Goal: Information Seeking & Learning: Learn about a topic

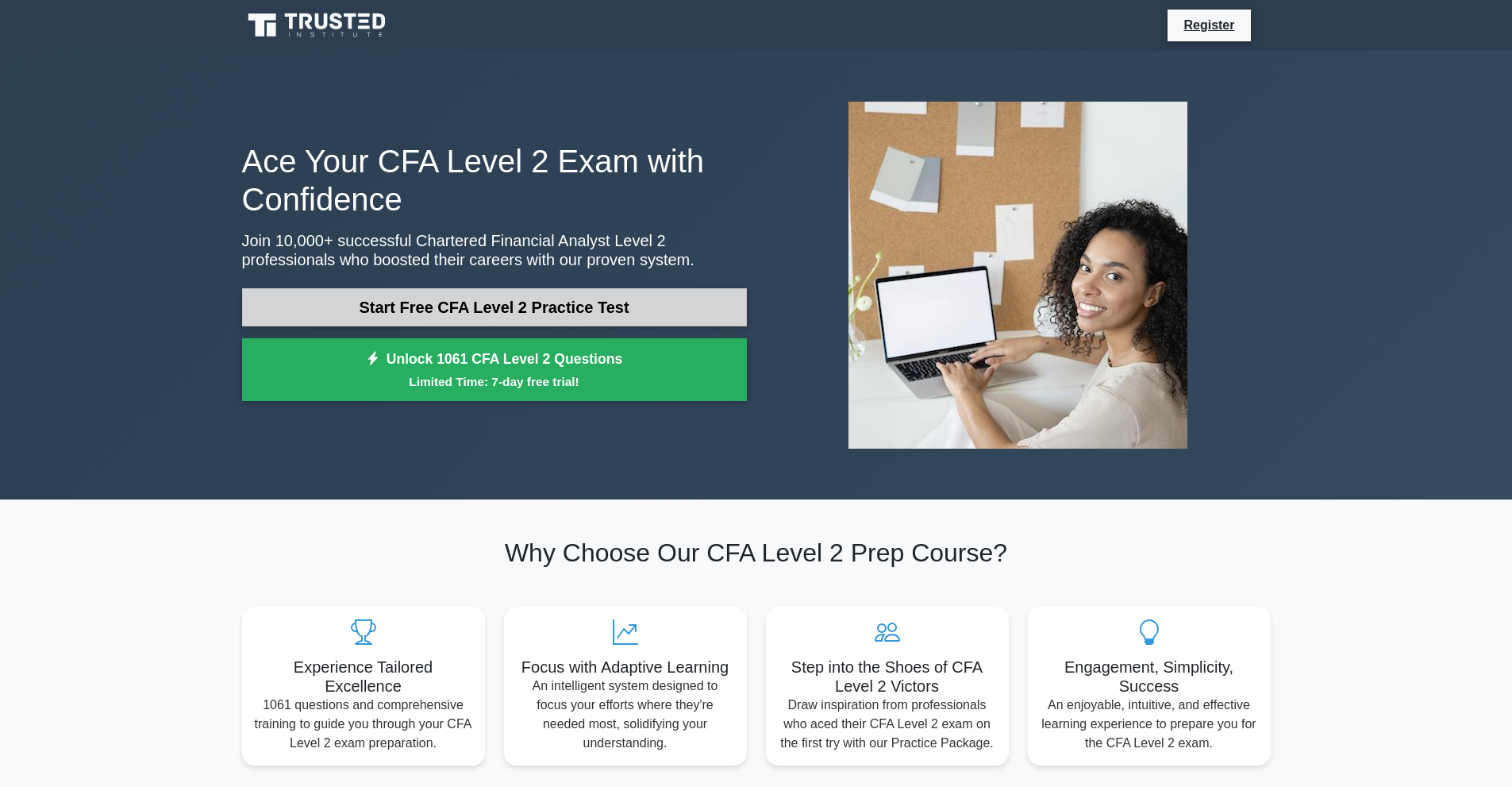
click at [616, 306] on link "Start Free CFA Level 2 Practice Test" at bounding box center [494, 307] width 505 height 38
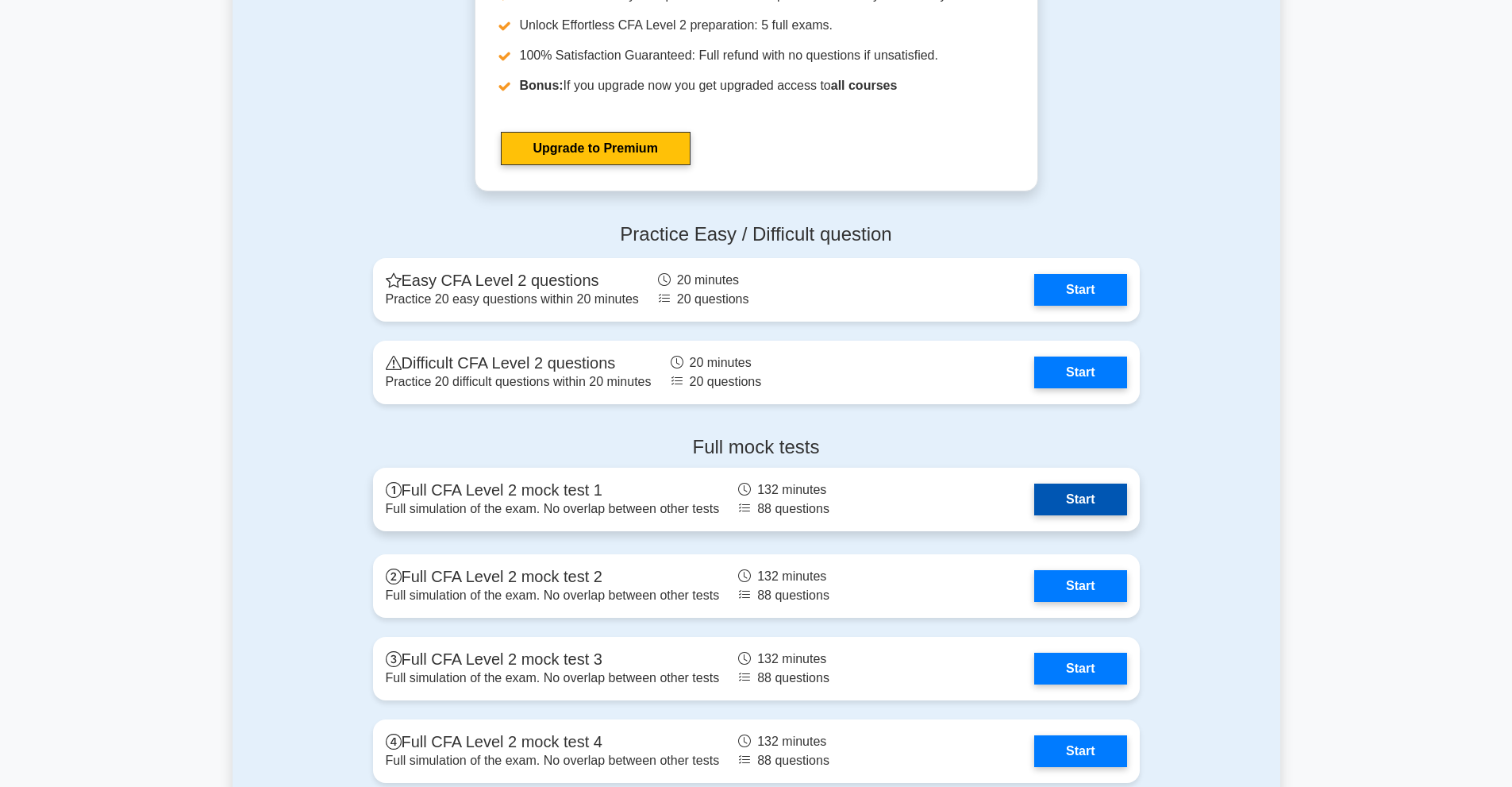
scroll to position [1827, 0]
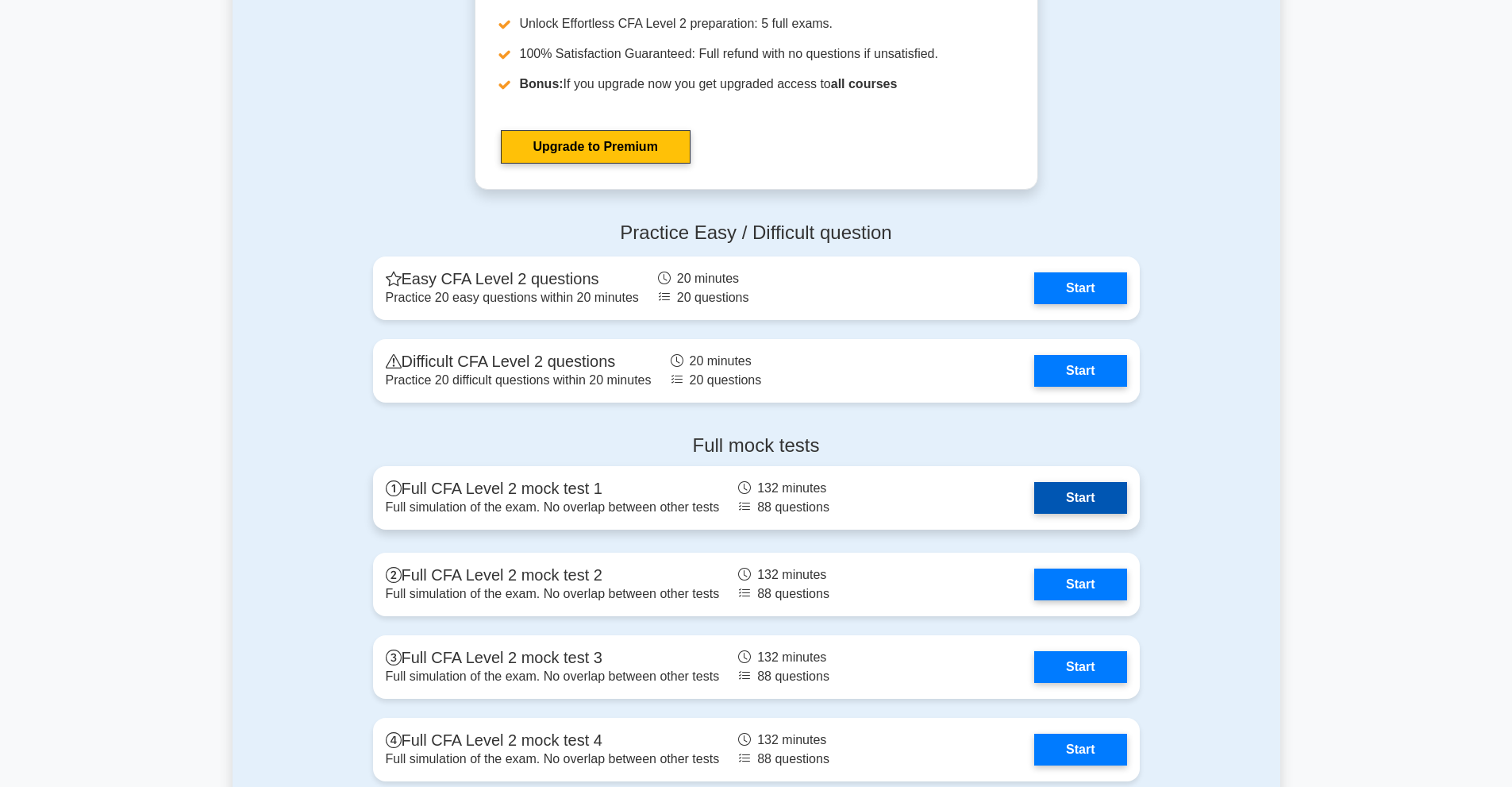
click at [1067, 497] on link "Start" at bounding box center [1080, 498] width 92 height 31
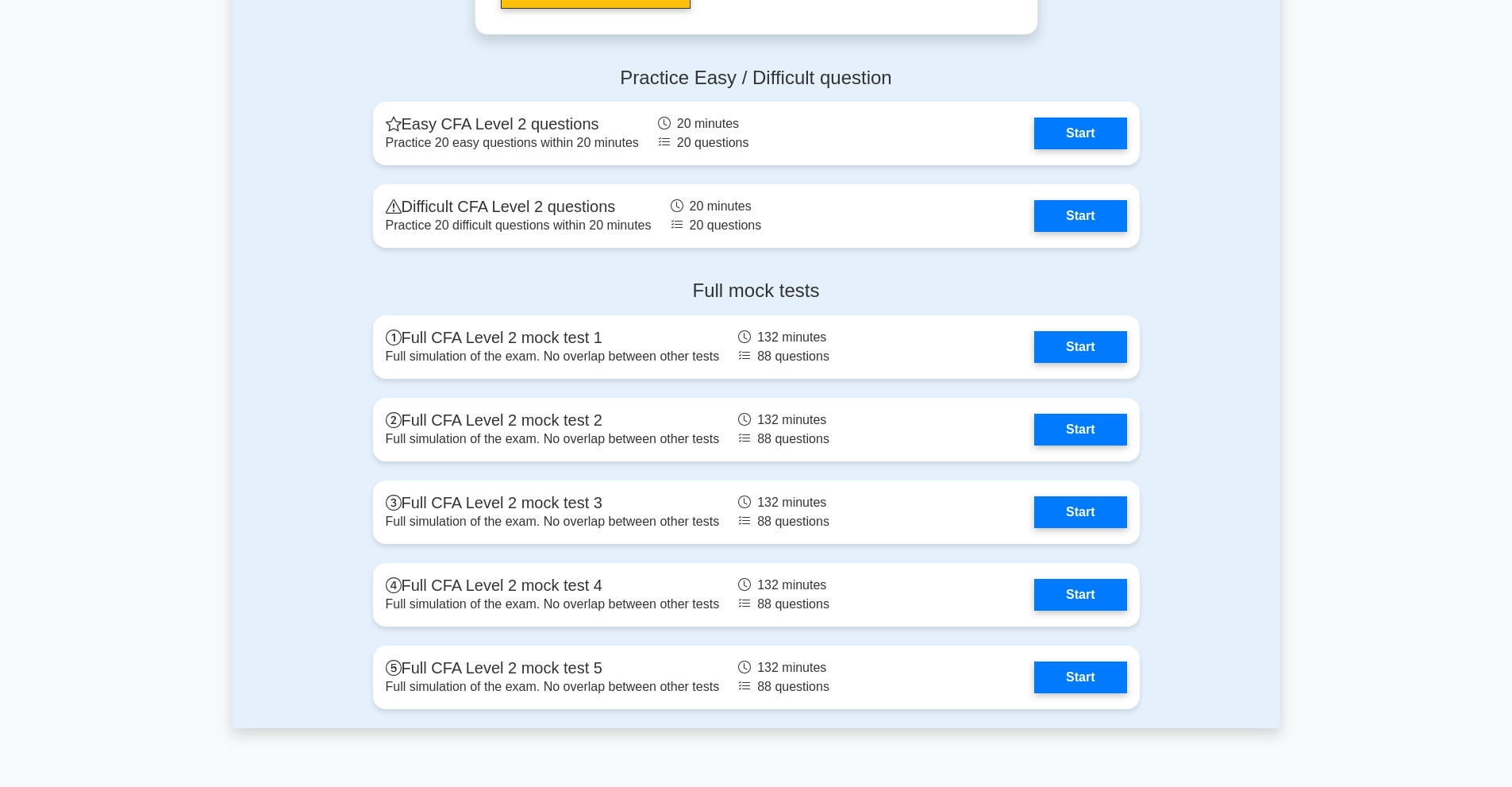
scroll to position [2303, 0]
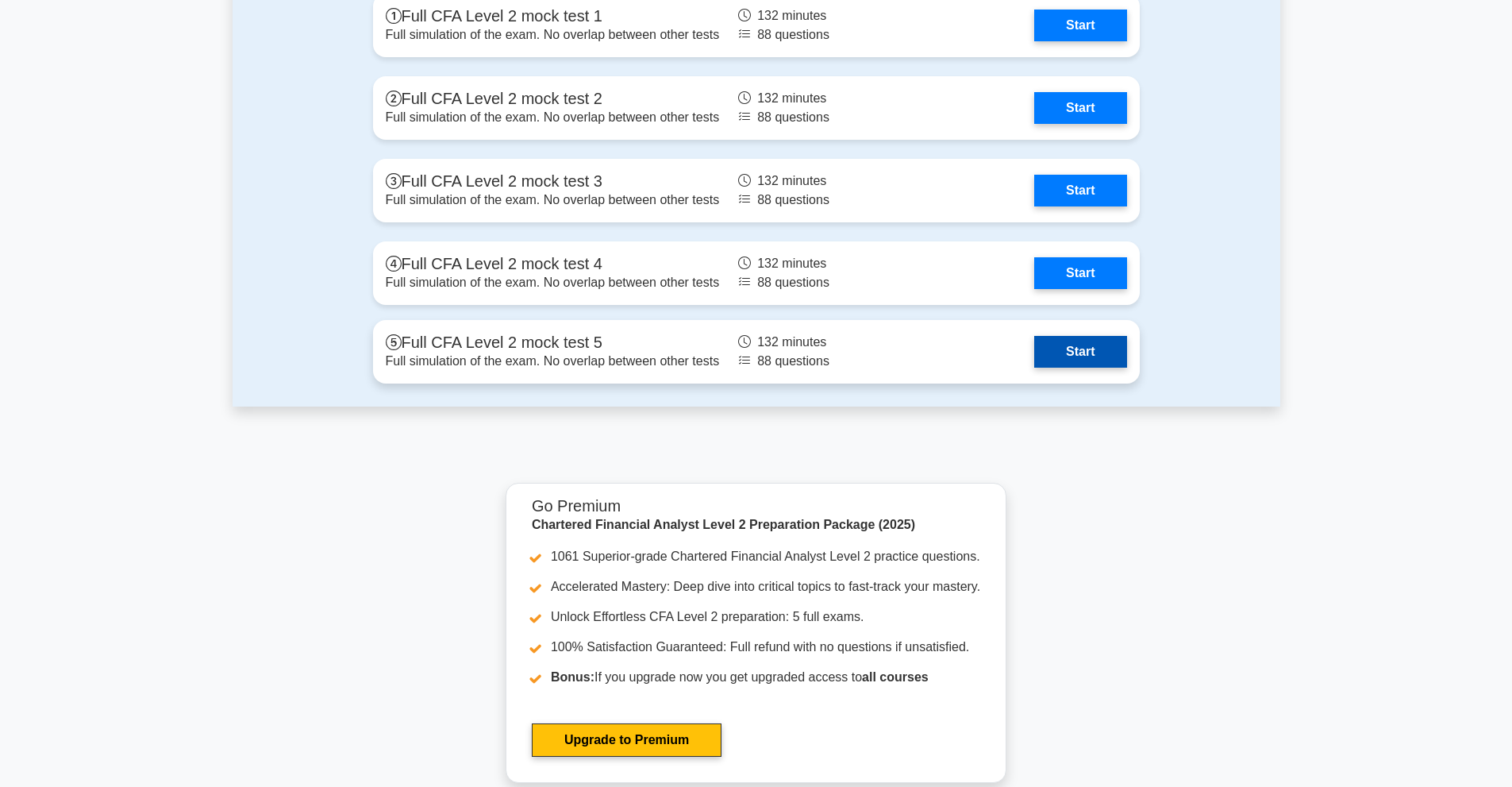
click at [1070, 359] on link "Start" at bounding box center [1080, 352] width 92 height 31
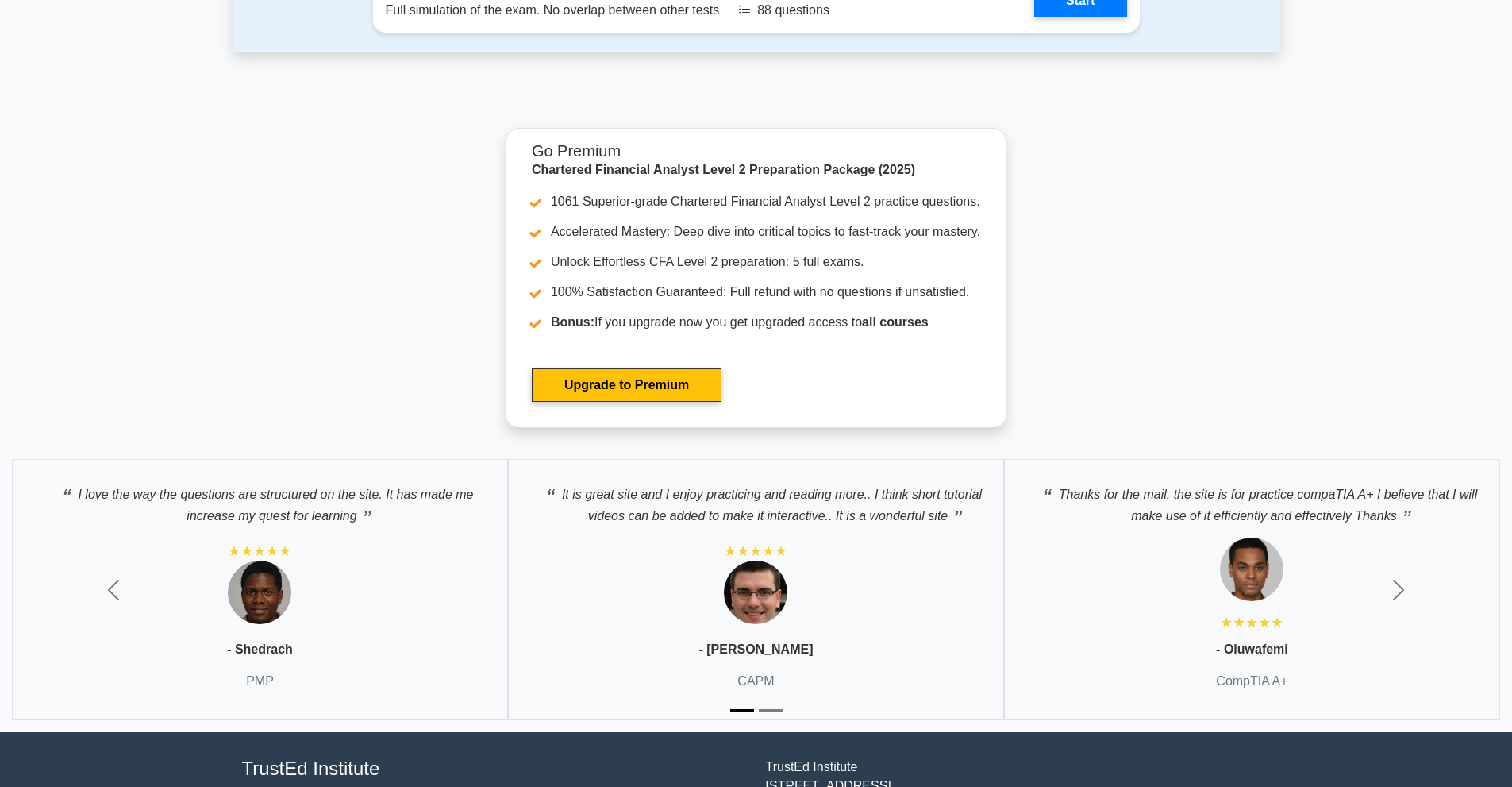
scroll to position [2777, 0]
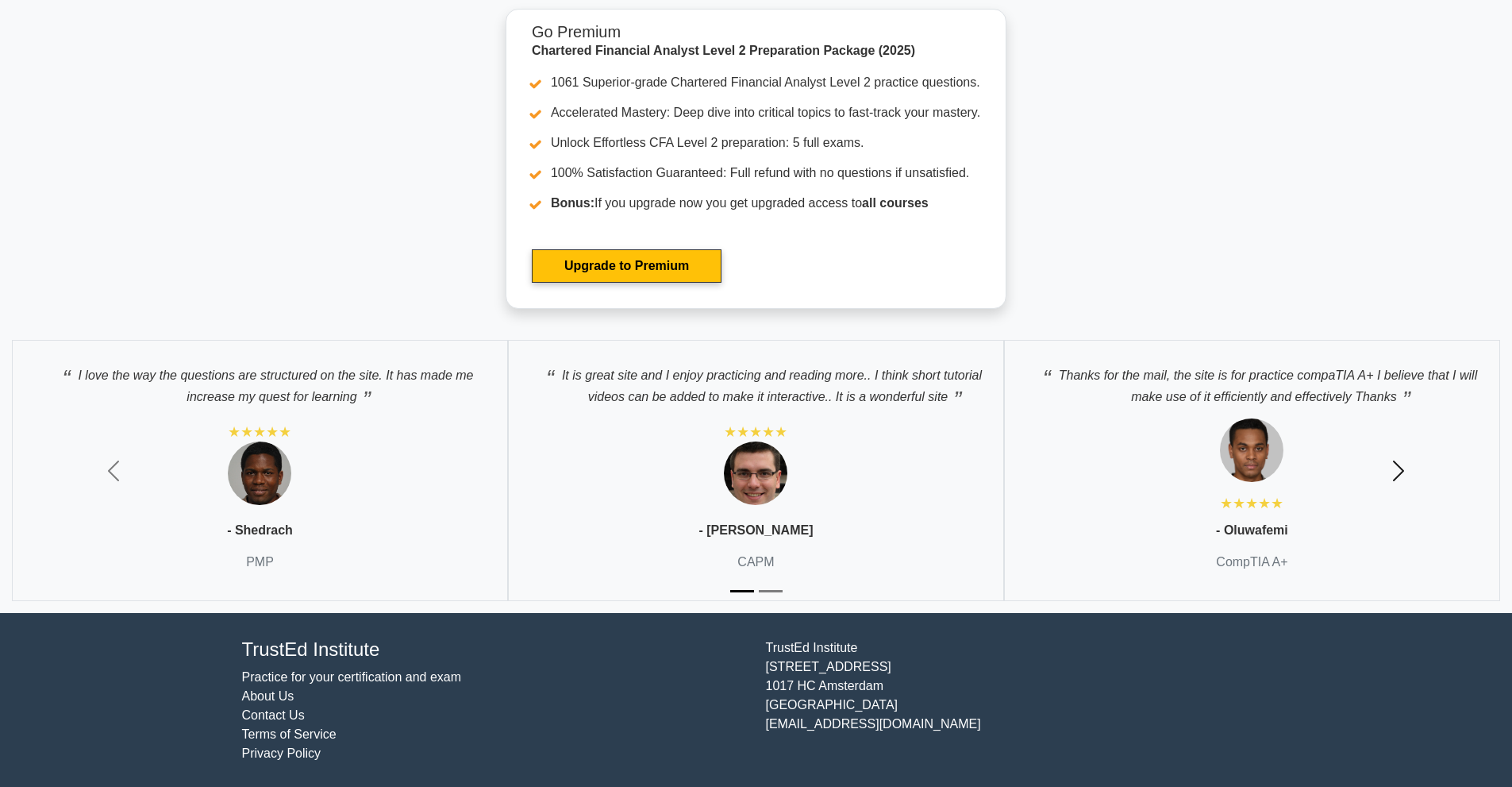
click at [1398, 478] on span "button" at bounding box center [1398, 471] width 26 height 26
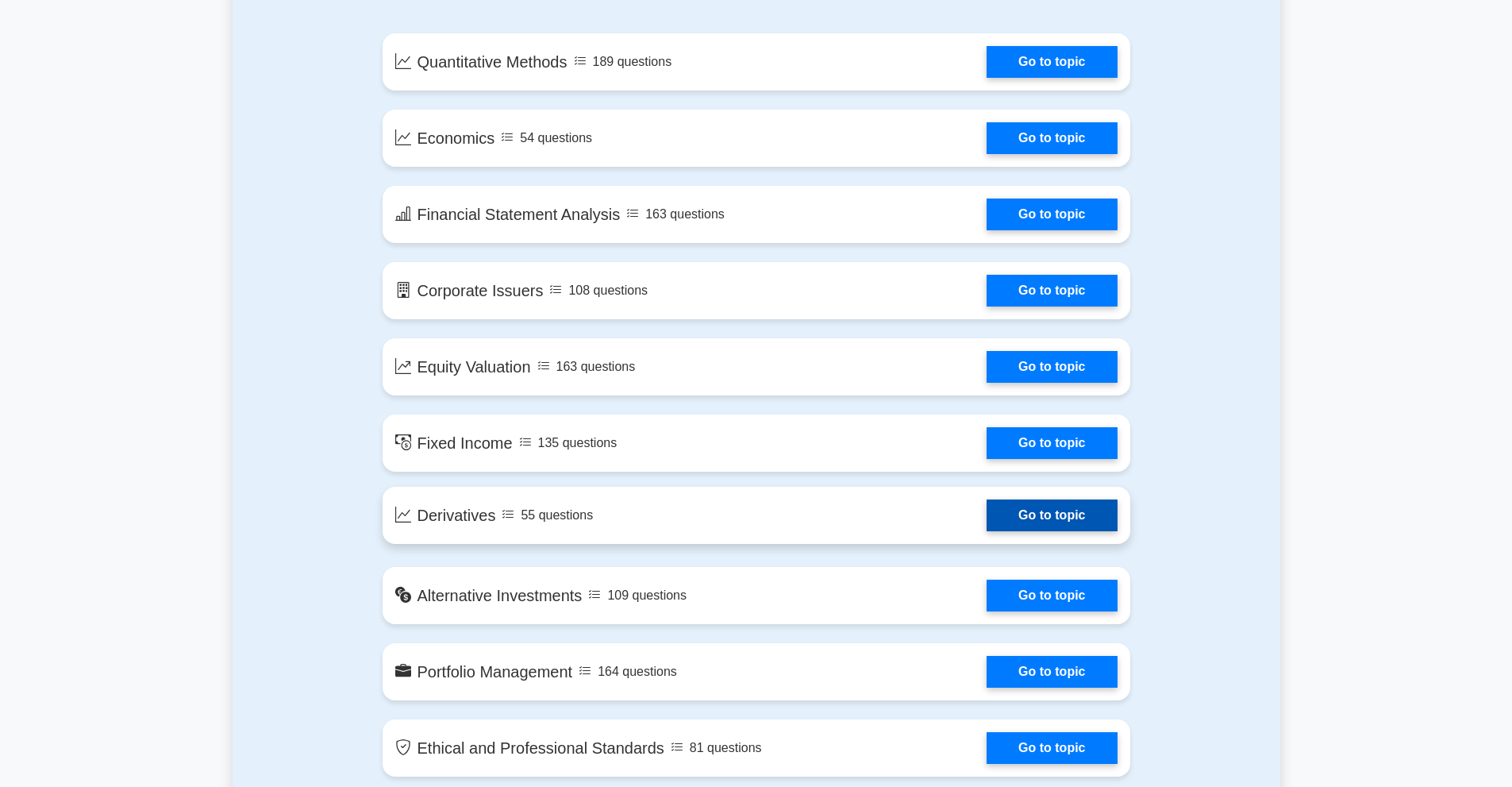
scroll to position [871, 0]
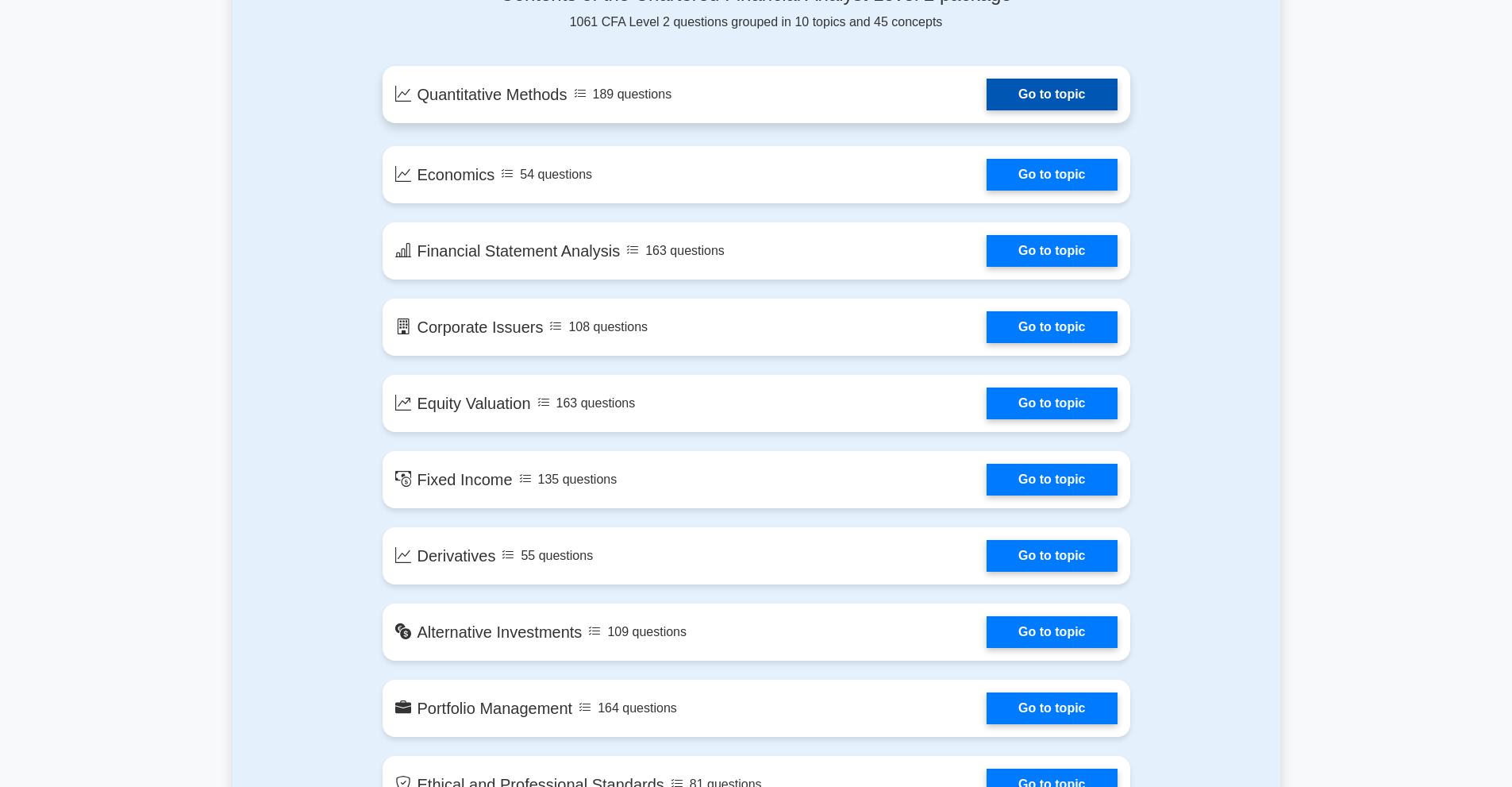
click at [1014, 98] on link "Go to topic" at bounding box center [1051, 94] width 130 height 31
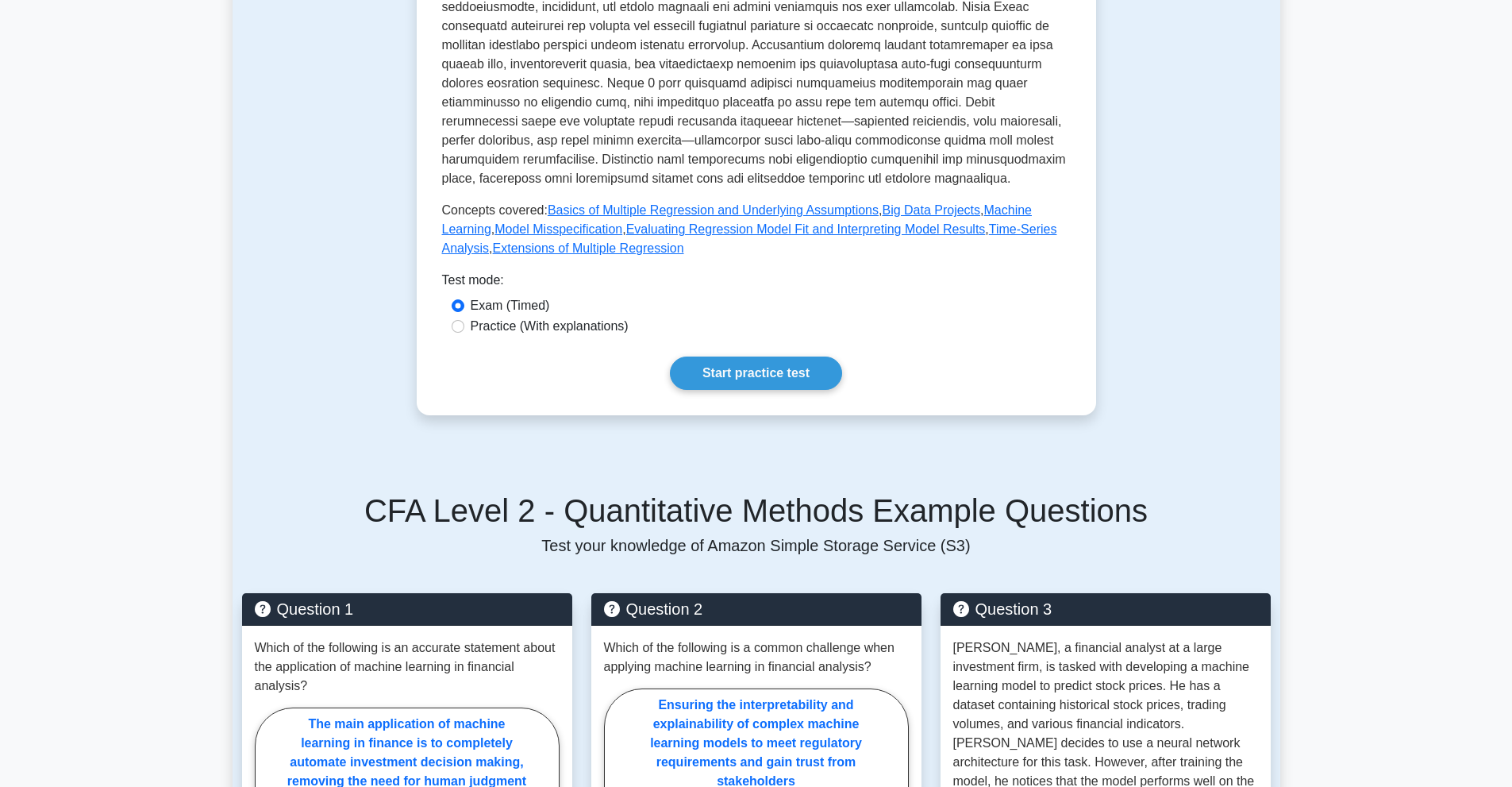
scroll to position [1032, 0]
